Goal: Obtain resource: Download file/media

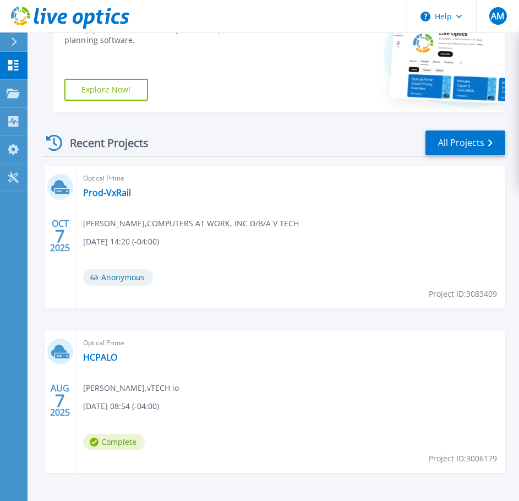
scroll to position [260, 0]
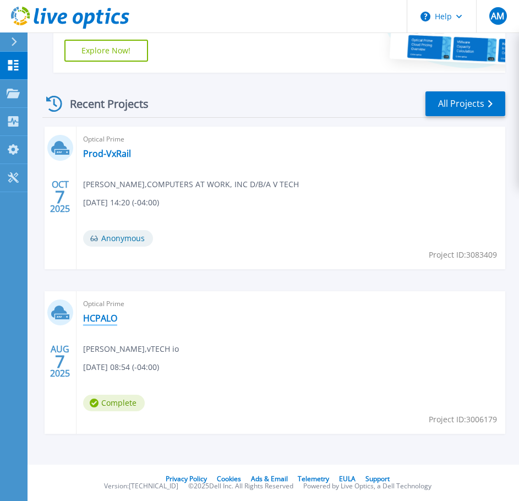
click at [101, 322] on link "HCPALO" at bounding box center [100, 318] width 34 height 11
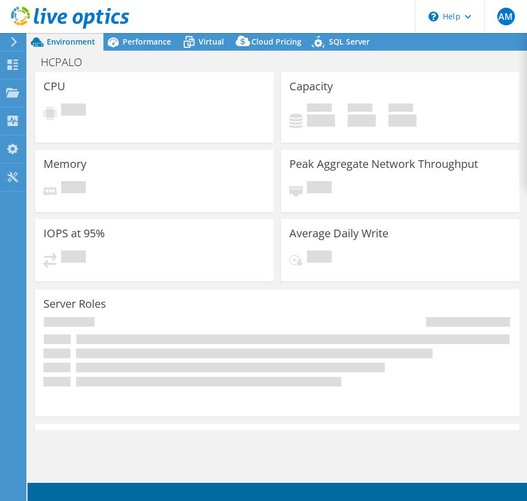
select select "USD"
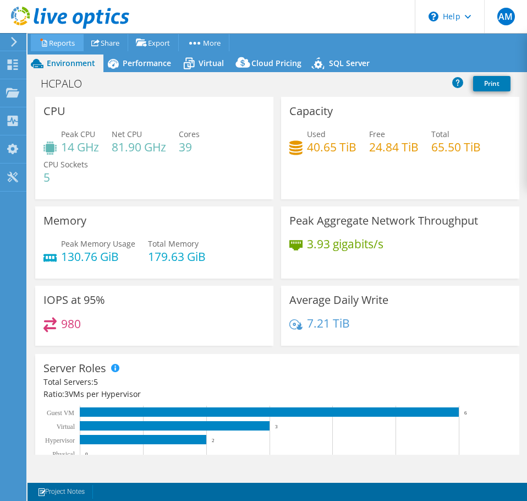
click at [65, 47] on link "Reports" at bounding box center [57, 42] width 53 height 17
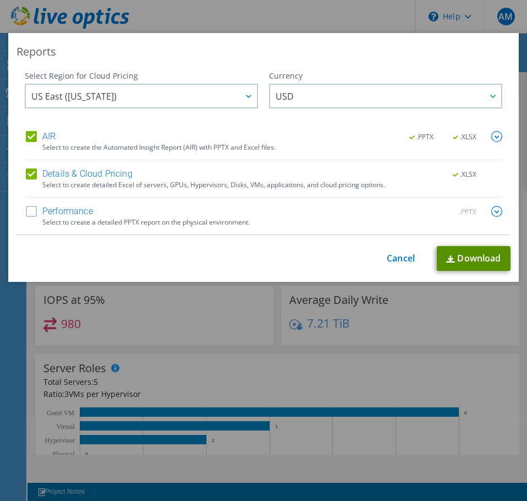
click at [463, 262] on link "Download" at bounding box center [474, 258] width 74 height 25
